Goal: Task Accomplishment & Management: Use online tool/utility

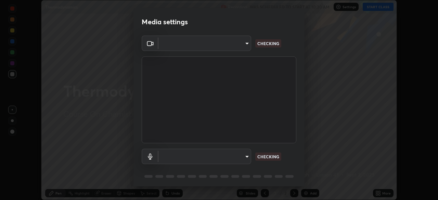
scroll to position [200, 438]
type input "ba13e312339ef8477216ddedc35df2f043033d031c8e6632ccfddaecbc9a7b0e"
type input "communications"
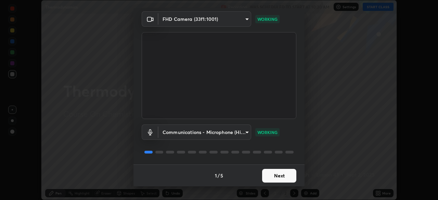
click at [277, 175] on button "Next" at bounding box center [279, 176] width 34 height 14
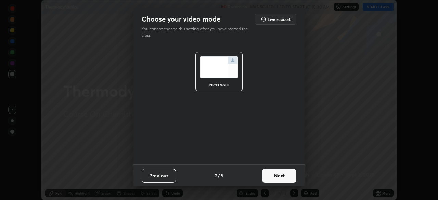
scroll to position [0, 0]
click at [275, 177] on button "Next" at bounding box center [279, 176] width 34 height 14
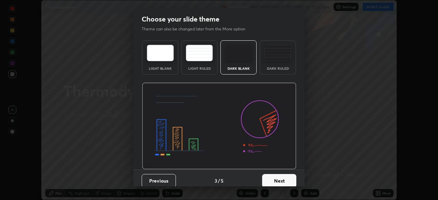
scroll to position [5, 0]
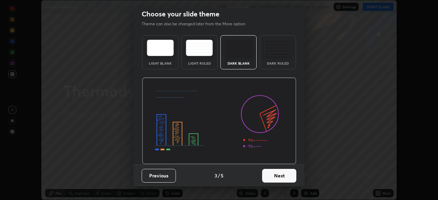
click at [266, 173] on button "Next" at bounding box center [279, 176] width 34 height 14
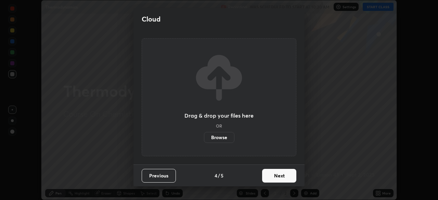
click at [271, 176] on button "Next" at bounding box center [279, 176] width 34 height 14
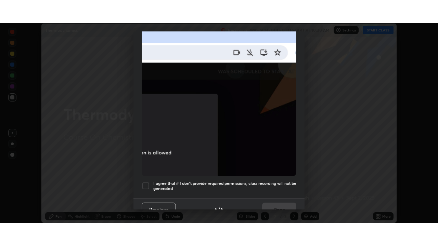
scroll to position [164, 0]
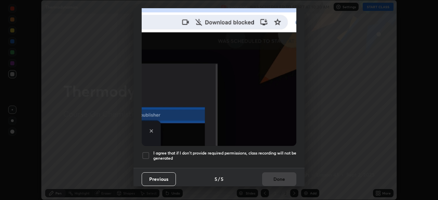
click at [147, 155] on div at bounding box center [146, 155] width 8 height 8
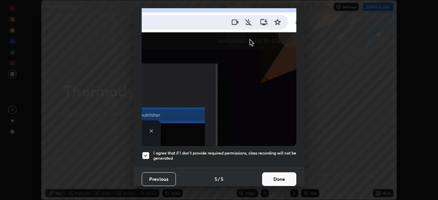
click at [273, 176] on button "Done" at bounding box center [279, 179] width 34 height 14
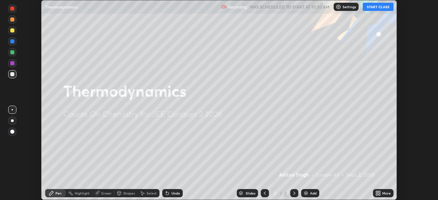
click at [371, 6] on button "START CLASS" at bounding box center [377, 7] width 31 height 8
click at [383, 193] on div "More" at bounding box center [386, 192] width 9 height 3
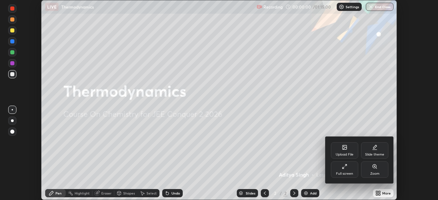
click at [346, 173] on div "Full screen" at bounding box center [344, 173] width 17 height 3
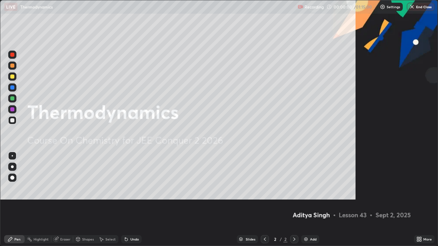
scroll to position [246, 438]
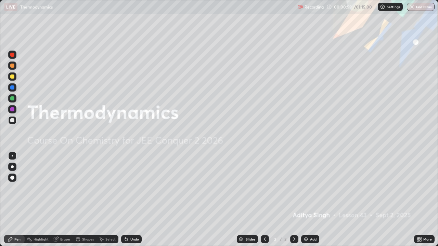
click at [306, 200] on img at bounding box center [305, 239] width 5 height 5
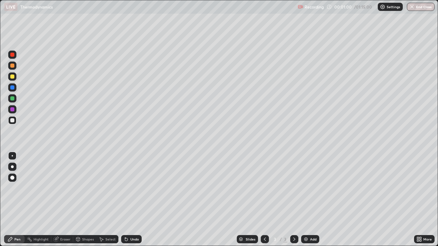
click at [12, 78] on div at bounding box center [12, 77] width 4 height 4
click at [11, 166] on div at bounding box center [12, 166] width 3 height 3
click at [13, 119] on div at bounding box center [12, 120] width 4 height 4
click at [13, 76] on div at bounding box center [12, 77] width 4 height 4
click at [9, 120] on div at bounding box center [12, 120] width 8 height 8
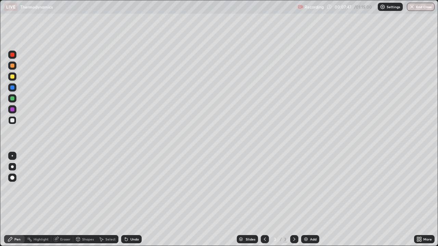
click at [307, 200] on img at bounding box center [305, 239] width 5 height 5
click at [263, 200] on icon at bounding box center [264, 239] width 5 height 5
click at [307, 200] on img at bounding box center [305, 239] width 5 height 5
click at [305, 200] on img at bounding box center [305, 239] width 5 height 5
click at [86, 200] on div "Shapes" at bounding box center [88, 239] width 12 height 3
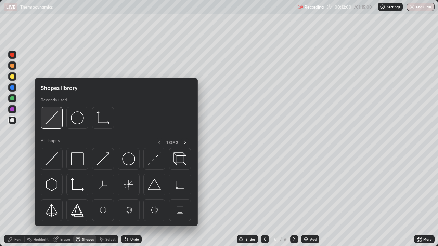
click at [54, 122] on img at bounding box center [51, 117] width 13 height 13
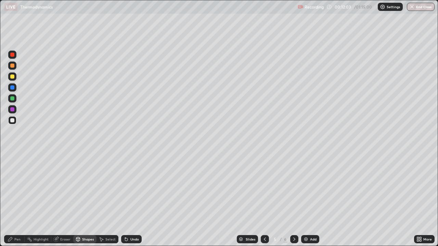
click at [17, 200] on div "Pen" at bounding box center [17, 239] width 6 height 3
click at [135, 200] on div "Undo" at bounding box center [134, 239] width 9 height 3
click at [264, 200] on icon at bounding box center [264, 239] width 5 height 5
click at [290, 200] on div at bounding box center [294, 239] width 8 height 8
click at [263, 200] on icon at bounding box center [264, 239] width 5 height 5
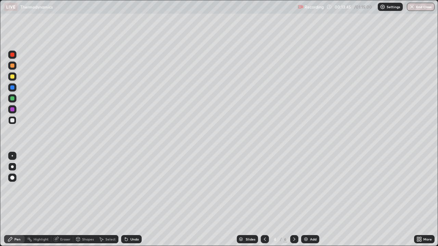
click at [263, 200] on icon at bounding box center [264, 239] width 5 height 5
click at [293, 200] on icon at bounding box center [293, 239] width 5 height 5
click at [311, 200] on div "Add" at bounding box center [313, 239] width 6 height 3
click at [264, 200] on icon at bounding box center [264, 239] width 5 height 5
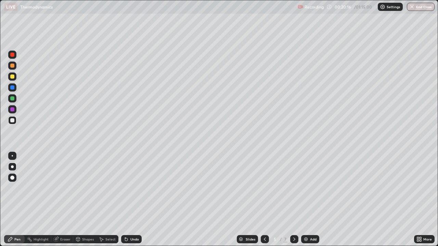
click at [290, 200] on div at bounding box center [294, 239] width 8 height 8
click at [13, 78] on div at bounding box center [12, 77] width 4 height 4
click at [87, 200] on div "Shapes" at bounding box center [88, 239] width 12 height 3
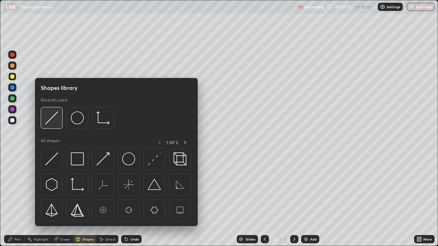
click at [54, 121] on img at bounding box center [51, 117] width 13 height 13
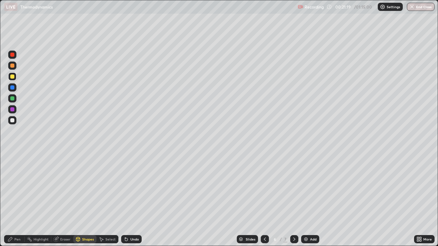
click at [15, 122] on div at bounding box center [12, 120] width 8 height 8
click at [18, 200] on div "Pen" at bounding box center [17, 239] width 6 height 3
click at [64, 200] on div "Eraser" at bounding box center [65, 239] width 10 height 3
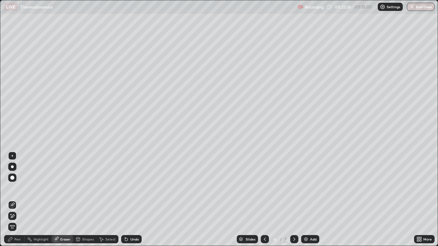
click at [15, 200] on div "Pen" at bounding box center [14, 239] width 21 height 8
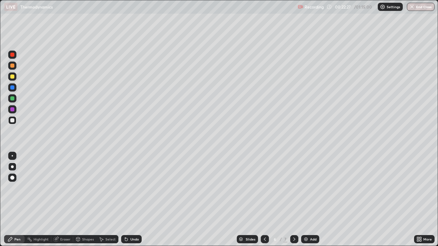
click at [12, 76] on div at bounding box center [12, 77] width 4 height 4
click at [14, 121] on div at bounding box center [12, 120] width 4 height 4
click at [64, 200] on div "Eraser" at bounding box center [65, 239] width 10 height 3
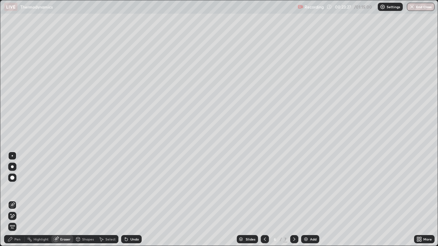
click at [133, 200] on div "Undo" at bounding box center [134, 239] width 9 height 3
click at [17, 200] on div "Pen" at bounding box center [17, 239] width 6 height 3
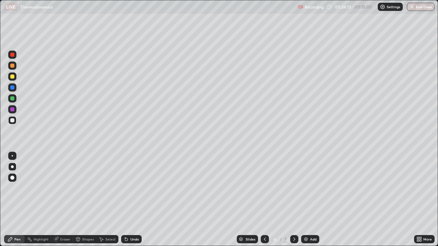
click at [13, 77] on div at bounding box center [12, 77] width 4 height 4
click at [15, 121] on div at bounding box center [12, 120] width 8 height 8
click at [310, 200] on div "Add" at bounding box center [313, 239] width 6 height 3
click at [86, 200] on div "Shapes" at bounding box center [88, 239] width 12 height 3
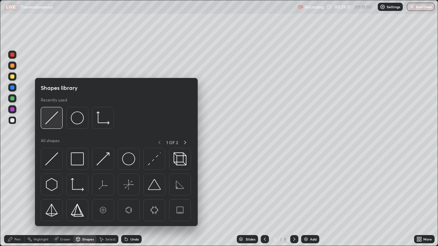
click at [51, 119] on img at bounding box center [51, 117] width 13 height 13
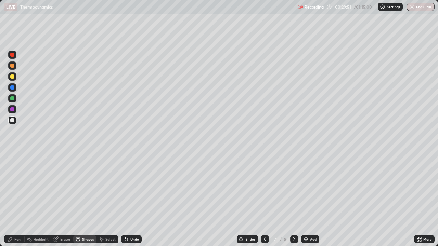
click at [18, 200] on div "Pen" at bounding box center [17, 239] width 6 height 3
click at [9, 78] on div at bounding box center [12, 76] width 8 height 8
click at [12, 120] on div at bounding box center [12, 120] width 4 height 4
click at [131, 200] on div "Undo" at bounding box center [134, 239] width 9 height 3
click at [133, 200] on div "Undo" at bounding box center [131, 239] width 21 height 8
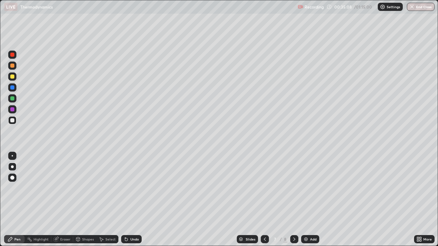
click at [132, 200] on div "Undo" at bounding box center [134, 239] width 9 height 3
click at [133, 200] on div "Undo" at bounding box center [131, 239] width 21 height 8
click at [135, 200] on div "Undo" at bounding box center [131, 239] width 21 height 8
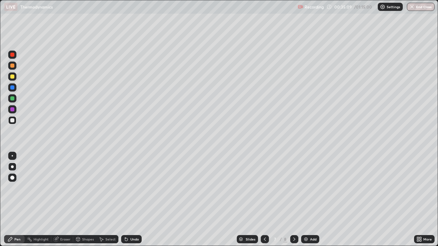
click at [135, 200] on div "Undo" at bounding box center [131, 239] width 21 height 8
click at [134, 200] on div "Undo" at bounding box center [131, 239] width 21 height 8
click at [134, 200] on div "Undo" at bounding box center [134, 239] width 9 height 3
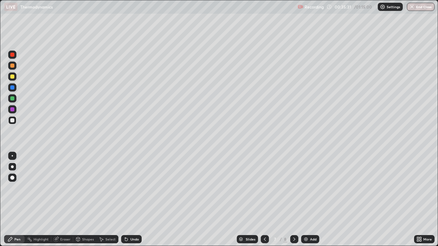
click at [135, 200] on div "Undo" at bounding box center [134, 239] width 9 height 3
click at [136, 200] on div "Undo" at bounding box center [131, 239] width 21 height 8
click at [137, 200] on div "Undo" at bounding box center [131, 239] width 21 height 8
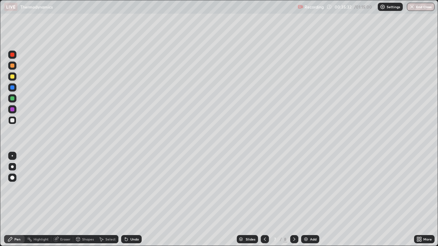
click at [138, 200] on div "Undo" at bounding box center [131, 239] width 21 height 8
click at [309, 200] on div "Add" at bounding box center [310, 239] width 18 height 8
click at [88, 200] on div "Shapes" at bounding box center [84, 239] width 23 height 8
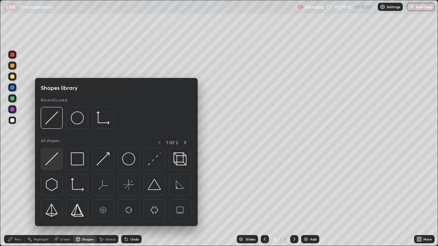
click at [53, 157] on img at bounding box center [51, 158] width 13 height 13
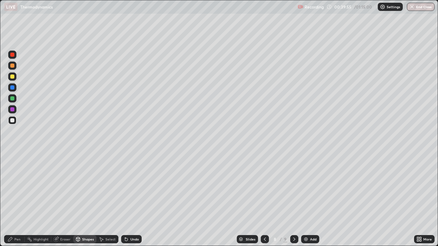
click at [17, 200] on div "Pen" at bounding box center [17, 239] width 6 height 3
click at [133, 200] on div "Undo" at bounding box center [131, 239] width 21 height 8
click at [136, 200] on div "Undo" at bounding box center [131, 239] width 21 height 8
click at [133, 200] on div "Undo" at bounding box center [134, 239] width 9 height 3
click at [61, 200] on div "Eraser" at bounding box center [62, 239] width 22 height 8
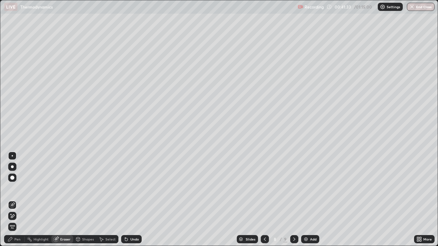
click at [15, 200] on div "Pen" at bounding box center [17, 239] width 6 height 3
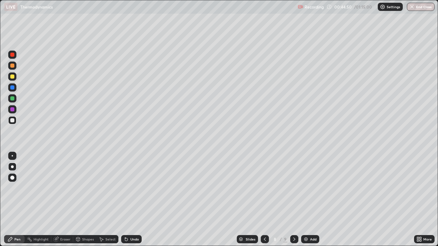
click at [13, 80] on div at bounding box center [12, 76] width 8 height 8
click at [311, 200] on div "Add" at bounding box center [313, 239] width 6 height 3
click at [11, 121] on div at bounding box center [12, 120] width 4 height 4
click at [11, 78] on div at bounding box center [12, 77] width 4 height 4
click at [307, 200] on img at bounding box center [305, 239] width 5 height 5
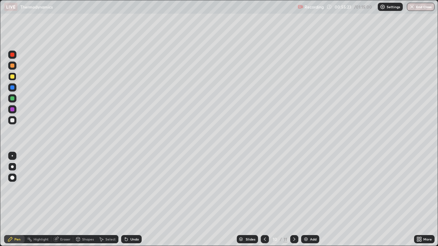
click at [13, 120] on div at bounding box center [12, 120] width 4 height 4
click at [13, 119] on div at bounding box center [12, 120] width 4 height 4
click at [419, 9] on button "End Class" at bounding box center [420, 7] width 28 height 8
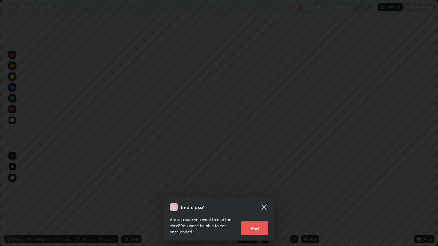
click at [258, 200] on button "End" at bounding box center [254, 229] width 27 height 14
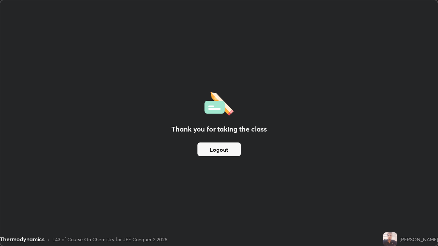
click at [210, 151] on button "Logout" at bounding box center [218, 150] width 43 height 14
